Goal: Task Accomplishment & Management: Use online tool/utility

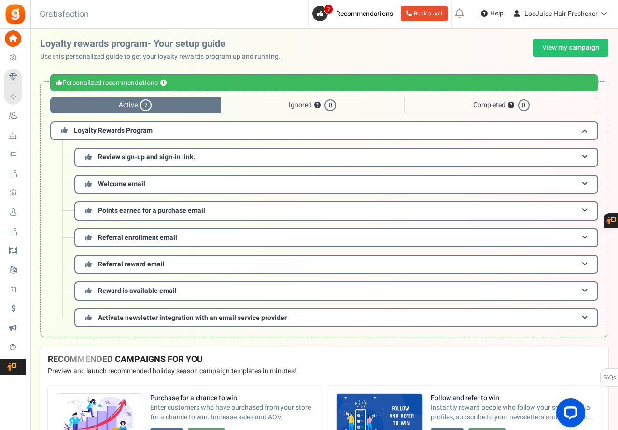
click at [305, 103] on span "Ignored ? 0" at bounding box center [313, 105] width 184 height 16
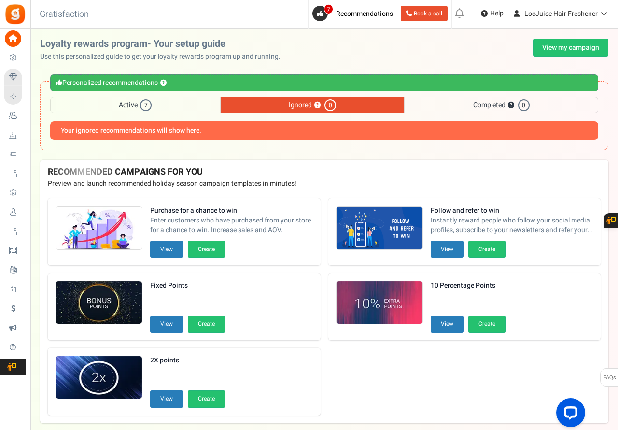
click at [494, 107] on span "Completed ? 0" at bounding box center [501, 105] width 194 height 16
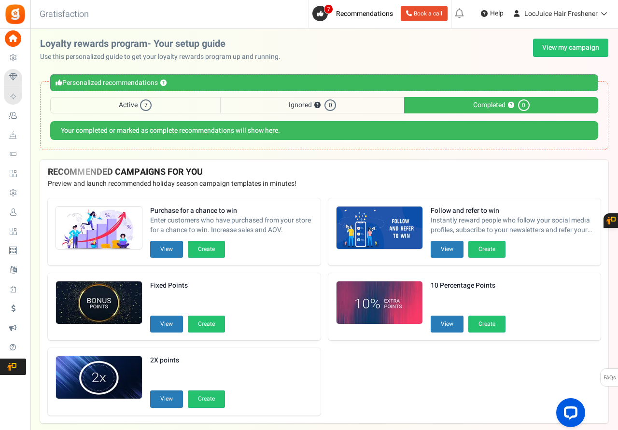
click at [306, 105] on span "Ignored ? 0" at bounding box center [313, 105] width 184 height 16
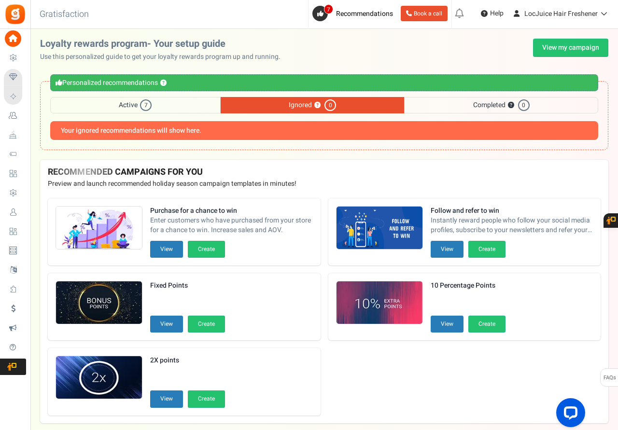
click at [135, 104] on span "Active 7" at bounding box center [135, 105] width 170 height 16
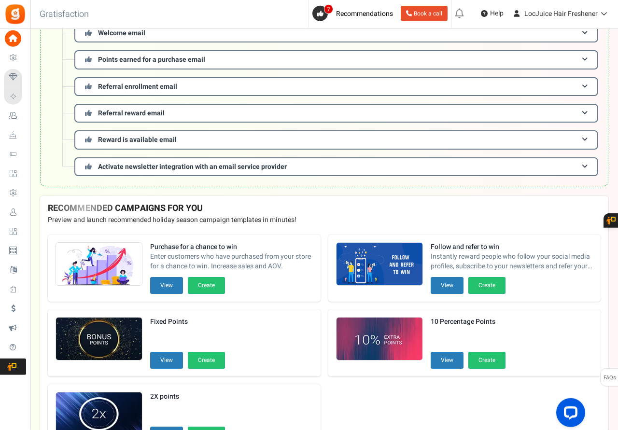
scroll to position [228, 0]
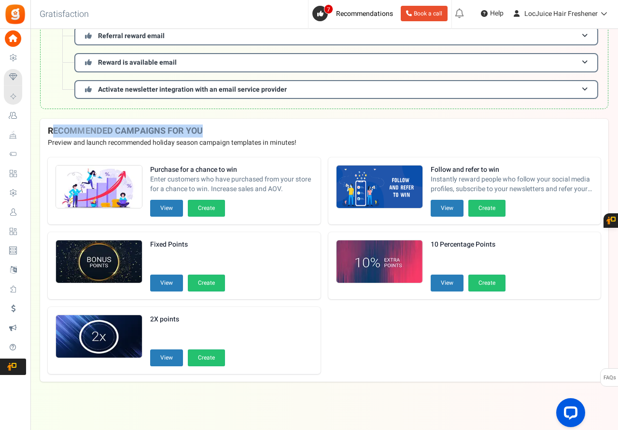
drag, startPoint x: 322, startPoint y: 141, endPoint x: 49, endPoint y: 128, distance: 273.5
click at [49, 128] on div "RECOMMENDED CAMPAIGNS FOR YOU New Preview and launch recommended holiday season…" at bounding box center [324, 134] width 568 height 31
click at [49, 128] on h4 "RECOMMENDED CAMPAIGNS FOR YOU New" at bounding box center [324, 131] width 553 height 10
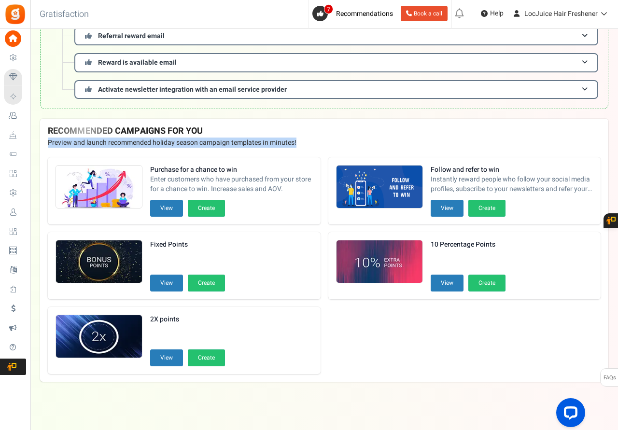
drag, startPoint x: 48, startPoint y: 127, endPoint x: 321, endPoint y: 144, distance: 274.2
click at [321, 144] on div "RECOMMENDED CAMPAIGNS FOR YOU New Preview and launch recommended holiday season…" at bounding box center [324, 134] width 568 height 31
click at [307, 146] on p "Preview and launch recommended holiday season campaign templates in minutes!" at bounding box center [324, 143] width 553 height 10
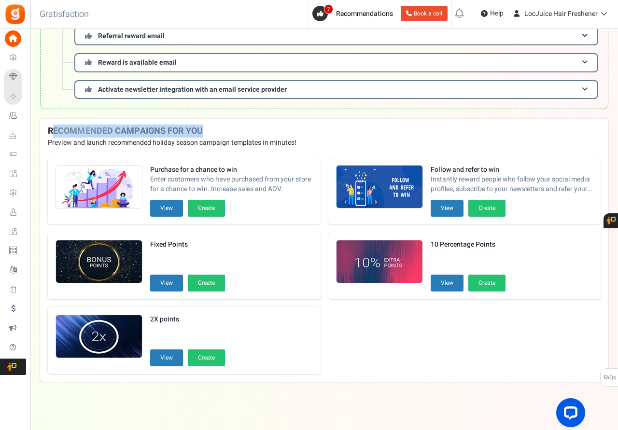
drag, startPoint x: 303, startPoint y: 144, endPoint x: 42, endPoint y: 135, distance: 261.8
click at [42, 135] on div "RECOMMENDED CAMPAIGNS FOR YOU New Preview and launch recommended holiday season…" at bounding box center [324, 134] width 568 height 31
click at [44, 130] on div "RECOMMENDED CAMPAIGNS FOR YOU New Preview and launch recommended holiday season…" at bounding box center [324, 134] width 568 height 31
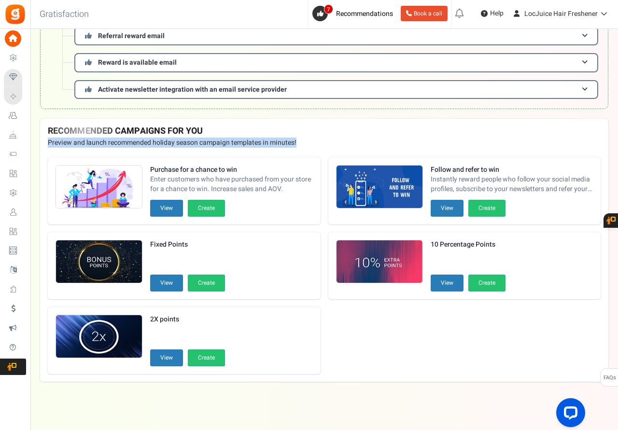
drag, startPoint x: 45, startPoint y: 127, endPoint x: 314, endPoint y: 145, distance: 269.4
click at [314, 145] on div "RECOMMENDED CAMPAIGNS FOR YOU New Preview and launch recommended holiday season…" at bounding box center [324, 134] width 568 height 31
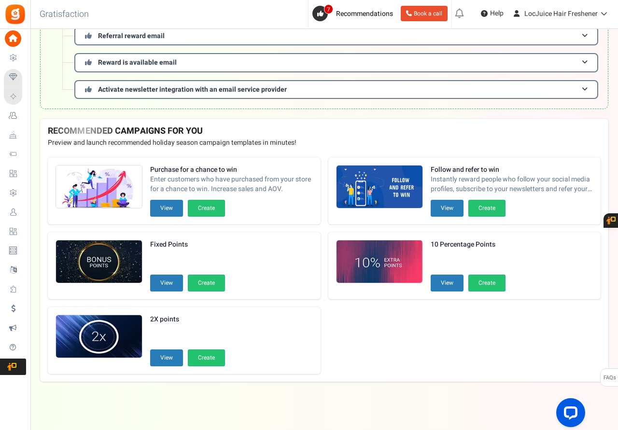
click at [323, 237] on div "Purchase for a chance to win Enter customers who have purchased from your store…" at bounding box center [324, 266] width 568 height 232
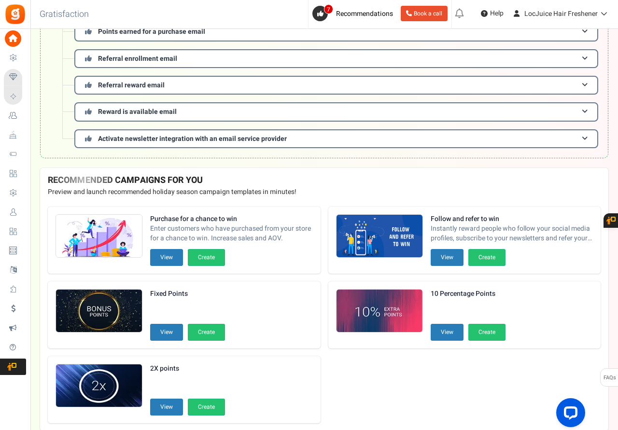
scroll to position [0, 0]
